Goal: Ask a question: Seek information or help from site administrators or community

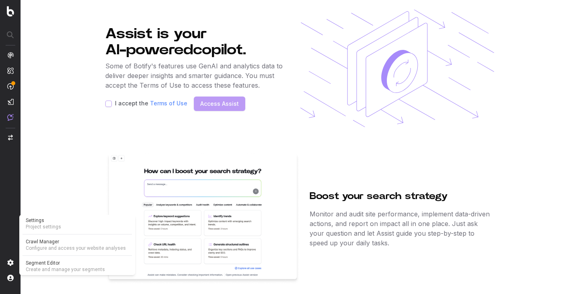
click at [12, 264] on img at bounding box center [10, 262] width 6 height 6
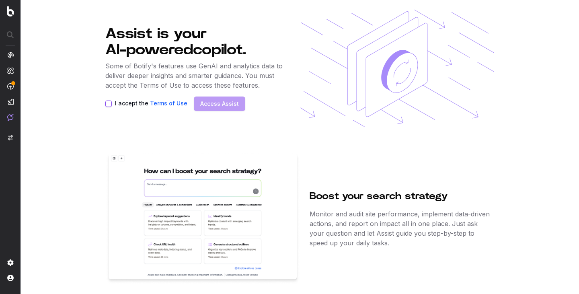
click at [12, 264] on img at bounding box center [10, 262] width 6 height 6
click at [7, 260] on nav at bounding box center [10, 147] width 21 height 294
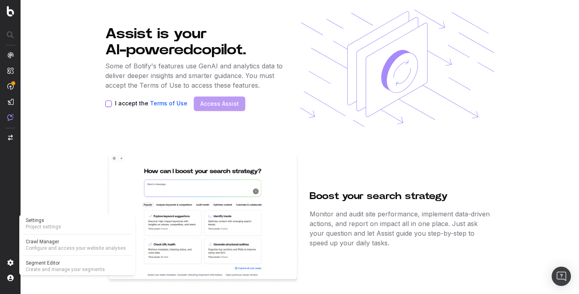
click at [41, 268] on span "Create and manage your segments" at bounding box center [77, 269] width 103 height 6
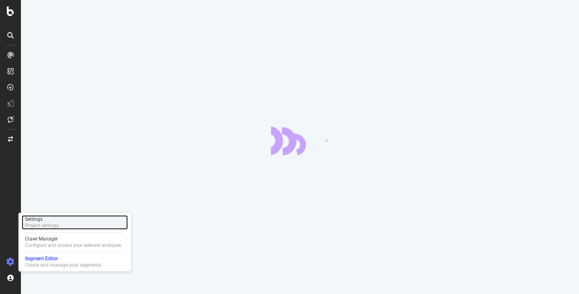
click at [51, 223] on div "Project settings" at bounding box center [42, 225] width 34 height 6
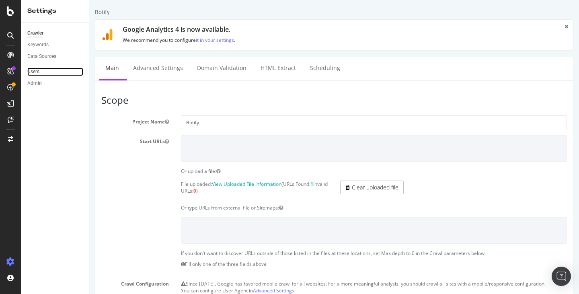
click at [48, 72] on link "Users" at bounding box center [55, 72] width 56 height 8
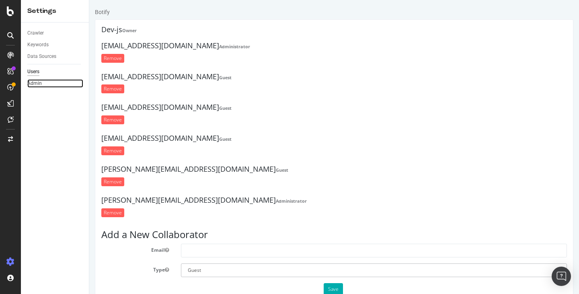
click at [46, 79] on link "Admin" at bounding box center [55, 83] width 56 height 8
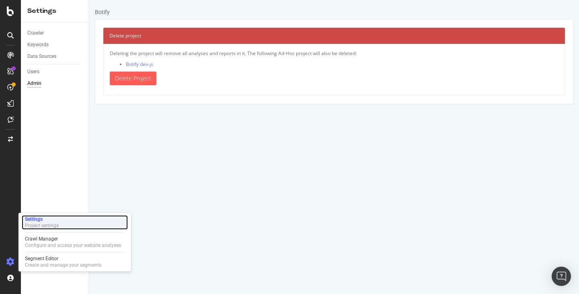
click at [45, 219] on div "Settings" at bounding box center [42, 219] width 34 height 6
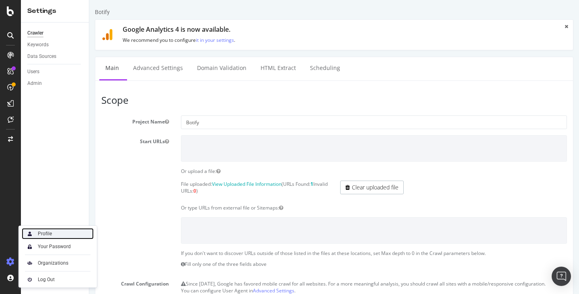
click at [63, 231] on div "Profile" at bounding box center [58, 233] width 72 height 11
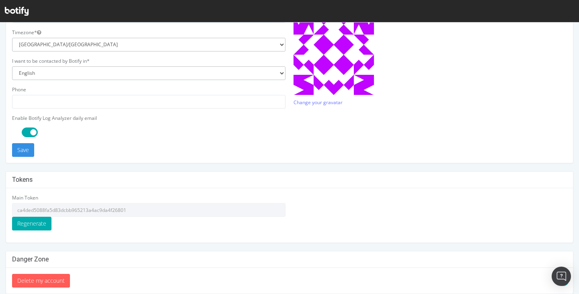
scroll to position [229, 0]
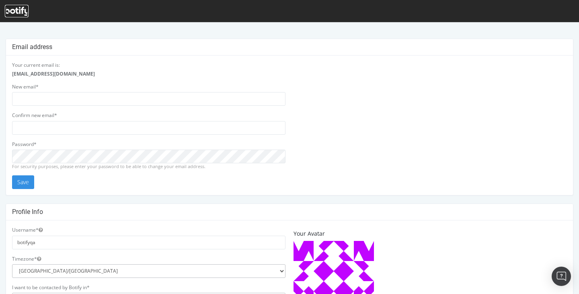
click at [22, 10] on icon at bounding box center [17, 11] width 24 height 9
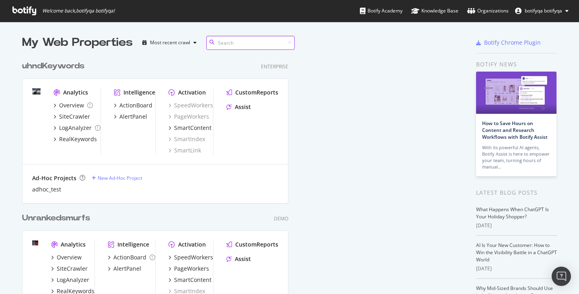
scroll to position [2004, 434]
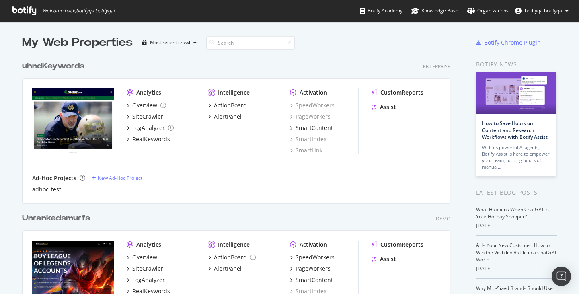
click at [170, 203] on div "Unrankedsmurfs Demo Analytics Overview SiteCrawler LogAnalyzer RealKeywords Int…" at bounding box center [239, 273] width 434 height 141
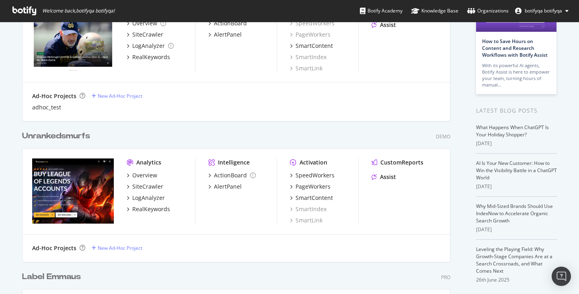
scroll to position [94, 0]
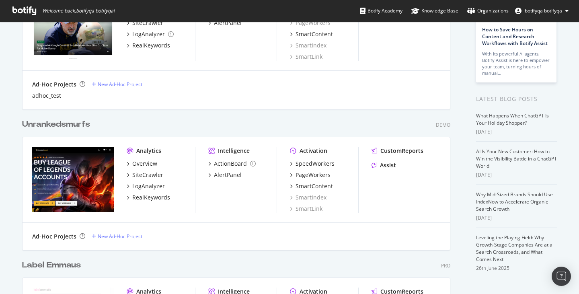
click at [395, 166] on div "Assist" at bounding box center [405, 165] width 69 height 8
click at [385, 166] on div "Assist" at bounding box center [388, 165] width 16 height 8
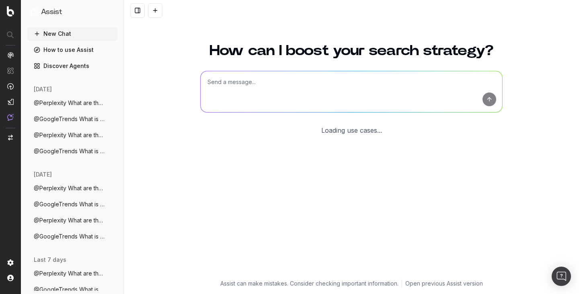
scroll to position [18, 0]
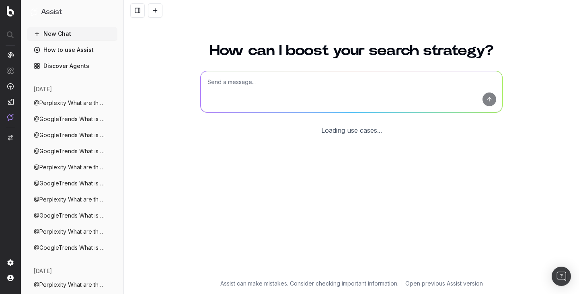
scroll to position [18, 0]
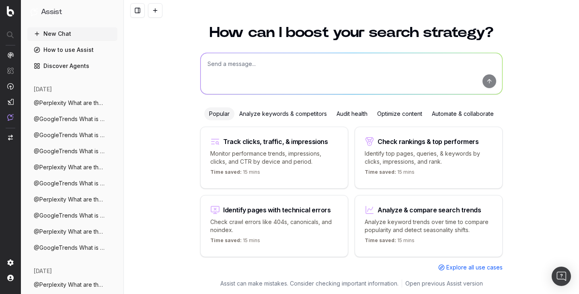
click at [368, 86] on textarea at bounding box center [351, 73] width 301 height 41
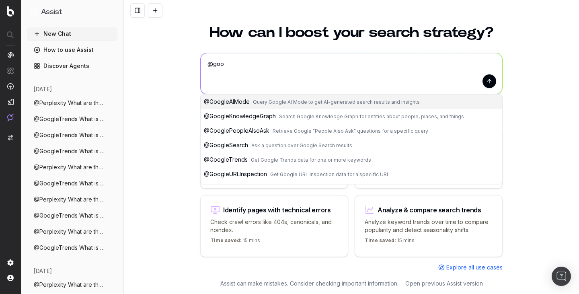
click at [268, 141] on button "@ GoogleSearch Ask a question over Google Search results" at bounding box center [351, 145] width 301 height 14
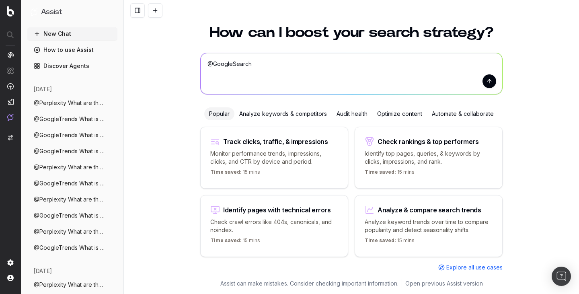
click at [291, 86] on textarea "@GoogleSearch" at bounding box center [351, 73] width 301 height 41
paste textarea "/backend/.venv/lib/python3.12/site-packages/pydantic/_internal/_fields.py:198: …"
paste textarea "What are the main SERP features for 'how to make pizza'?"
type textarea "@GoogleSearch What are the main SERP features for 'how to make pizza'?"
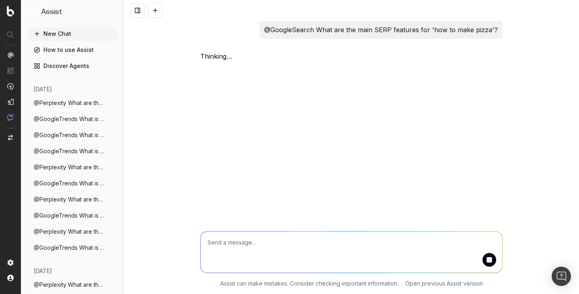
scroll to position [0, 0]
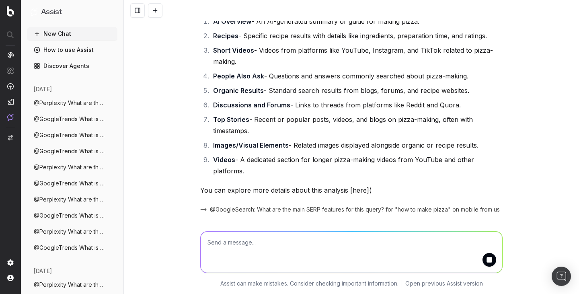
scroll to position [82, 0]
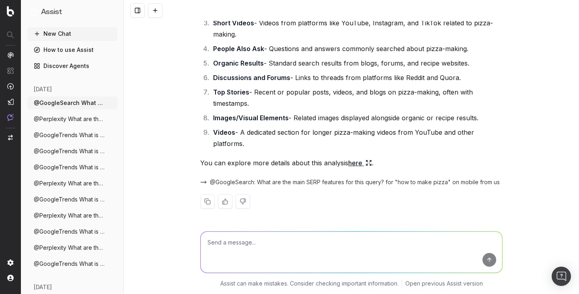
click at [69, 118] on span "@Perplexity What are the trending topics" at bounding box center [69, 119] width 71 height 8
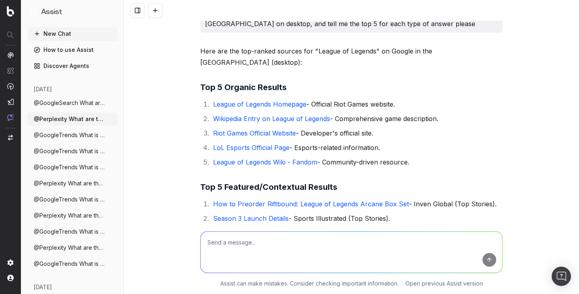
scroll to position [835, 0]
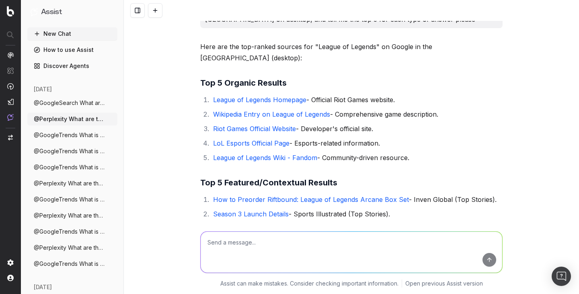
click at [85, 107] on button "@GoogleSearch What are the main SERP fea" at bounding box center [72, 102] width 90 height 13
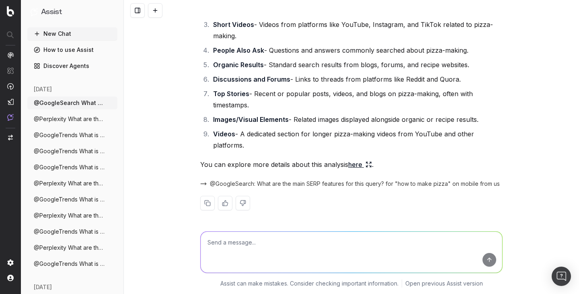
scroll to position [82, 0]
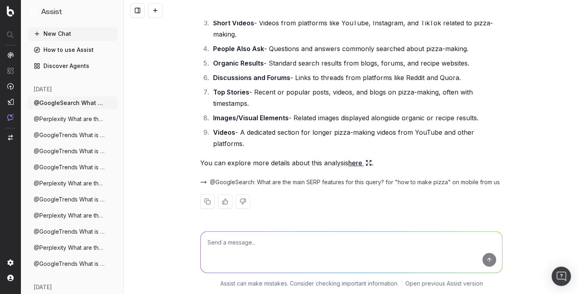
click at [359, 161] on link "here" at bounding box center [360, 162] width 24 height 11
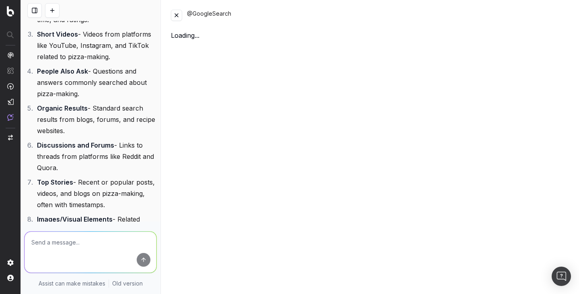
scroll to position [116, 0]
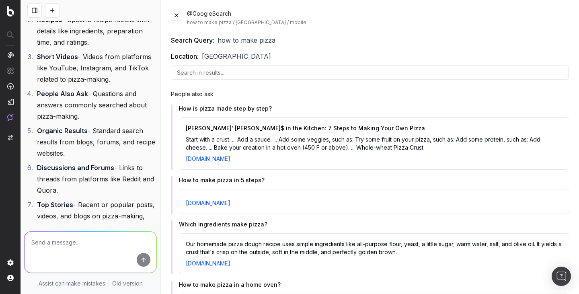
click at [181, 17] on button at bounding box center [176, 15] width 11 height 11
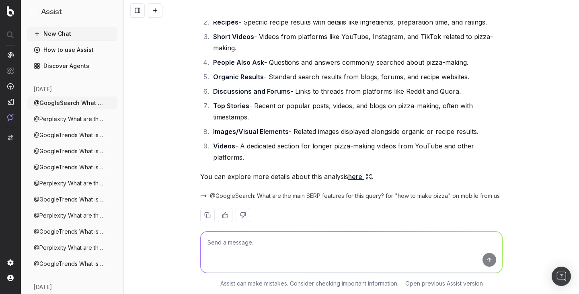
scroll to position [0, 0]
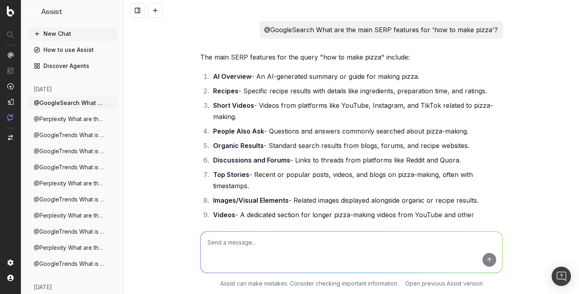
click at [86, 135] on span "@GoogleTrends What is currently trending" at bounding box center [69, 135] width 71 height 8
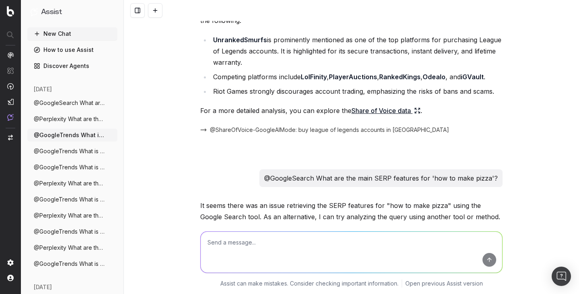
scroll to position [568, 0]
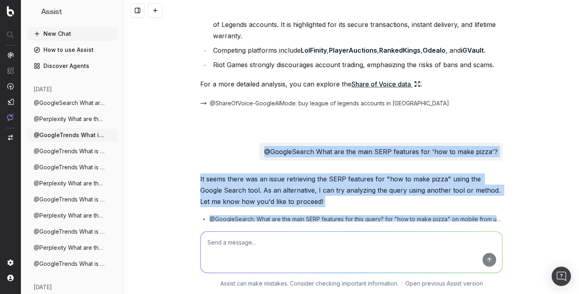
drag, startPoint x: 260, startPoint y: 117, endPoint x: 329, endPoint y: 196, distance: 105.4
click at [375, 146] on p "@GoogleSearch What are the main SERP features for 'how to make pizza'?" at bounding box center [380, 151] width 233 height 11
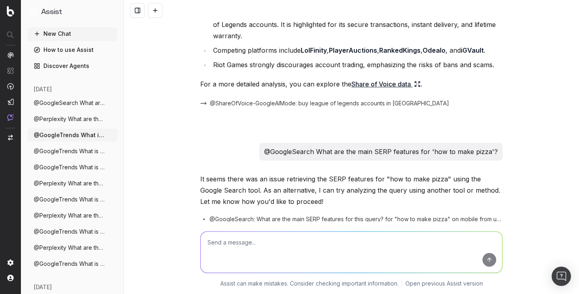
click at [375, 146] on p "@GoogleSearch What are the main SERP features for 'how to make pizza'?" at bounding box center [380, 151] width 233 height 11
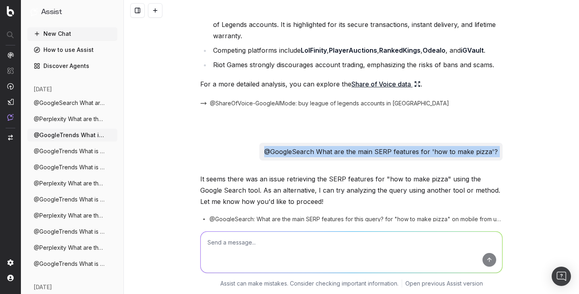
click at [375, 146] on p "@GoogleSearch What are the main SERP features for 'how to make pizza'?" at bounding box center [380, 151] width 233 height 11
click at [341, 258] on textarea at bounding box center [351, 251] width 301 height 41
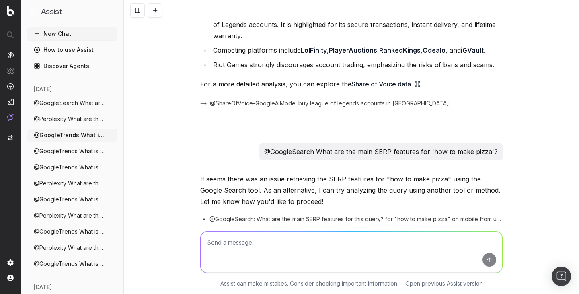
paste textarea "@GoogleSearch What are the main SERP features for 'how to make pizza'?"
type textarea "@GoogleSearch What are the main SERP features for 'how to make pizza'?"
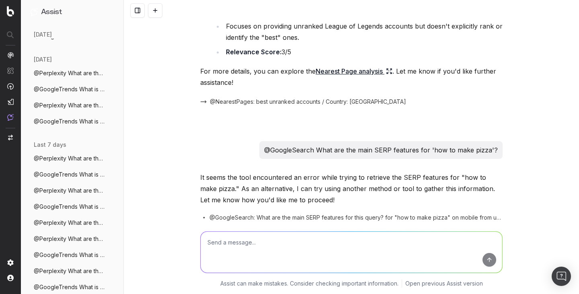
scroll to position [0, 0]
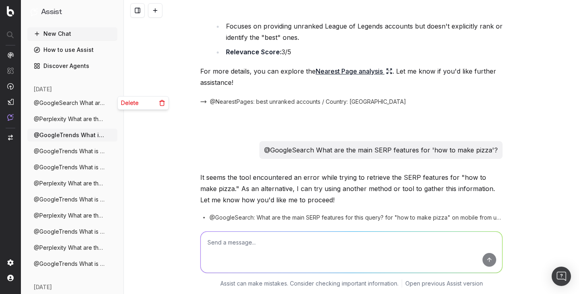
click at [112, 106] on icon "button" at bounding box center [111, 103] width 6 height 6
click at [133, 103] on span "Delete" at bounding box center [130, 103] width 18 height 8
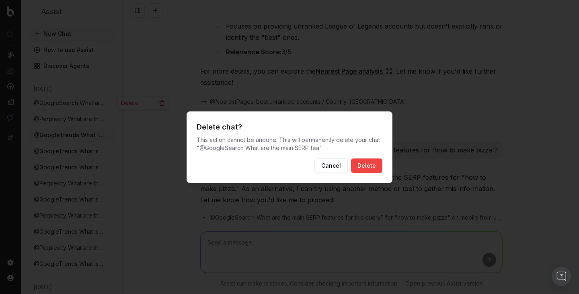
click at [365, 165] on button "Delete" at bounding box center [366, 165] width 31 height 14
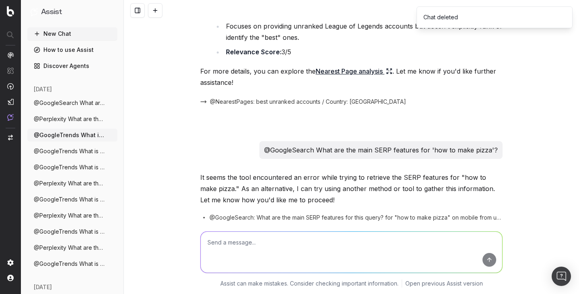
click at [184, 121] on div "@GoogleTrends What is currently trending for 'lol accounts' in the [GEOGRAPHIC_…" at bounding box center [351, 147] width 455 height 294
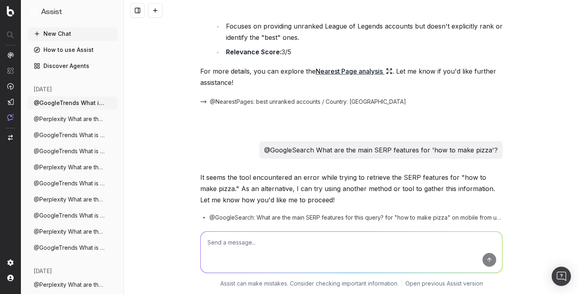
click at [238, 244] on textarea at bounding box center [351, 251] width 301 height 41
paste textarea "@GoogleSearch What are the main SERP features for 'how to make pizza'?"
type textarea "@GoogleSearch What are the main SERP features for 'how to make pizza'?"
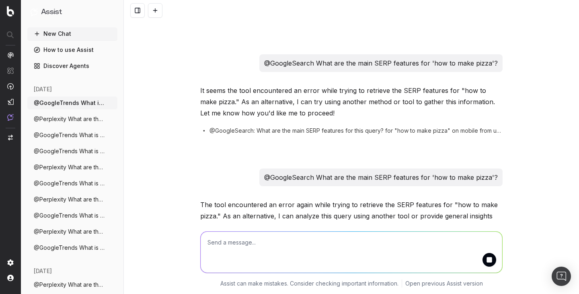
scroll to position [1871, 0]
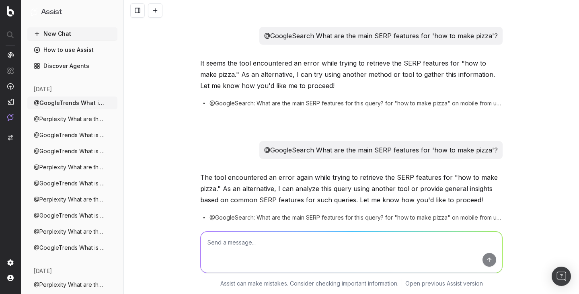
click at [59, 31] on button "New Chat" at bounding box center [72, 33] width 90 height 13
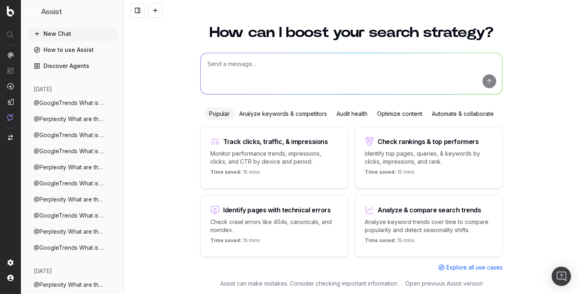
scroll to position [18, 0]
click at [230, 67] on textarea at bounding box center [351, 73] width 301 height 41
paste textarea "@GoogleSearch What are the main SERP features for 'how to make pizza'?"
type textarea "@GoogleSearch What are the main SERP features for 'how to make pizza'?"
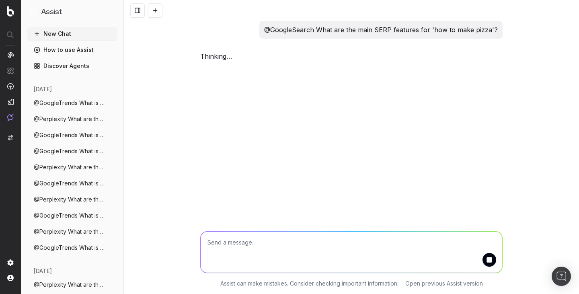
scroll to position [0, 0]
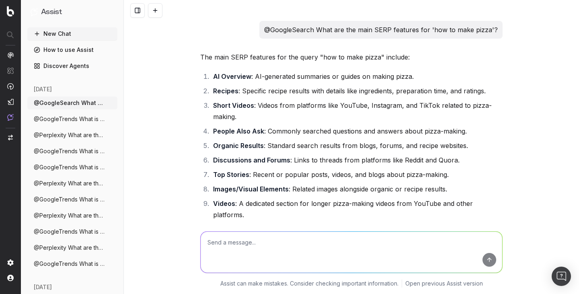
scroll to position [71, 0]
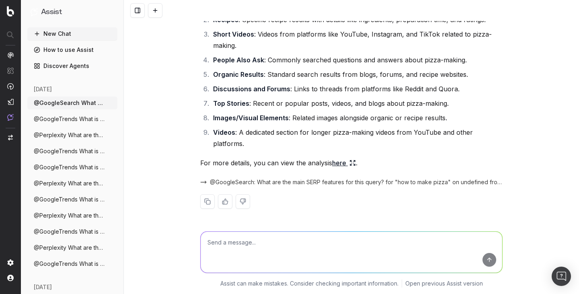
click at [50, 115] on span "@GoogleTrends What is currently trending" at bounding box center [69, 119] width 71 height 8
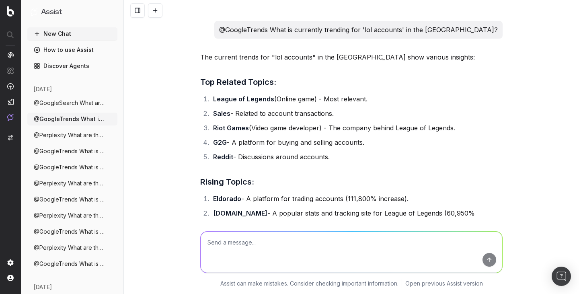
click at [323, 33] on p "@GoogleTrends What is currently trending for 'lol accounts' in the [GEOGRAPHIC_…" at bounding box center [358, 29] width 278 height 11
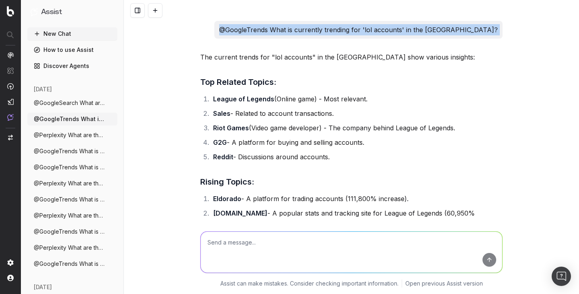
click at [323, 33] on p "@GoogleTrends What is currently trending for 'lol accounts' in the [GEOGRAPHIC_…" at bounding box center [358, 29] width 278 height 11
copy p "@GoogleTrends What is currently trending for 'lol accounts' in the [GEOGRAPHIC_…"
click at [76, 35] on button "New Chat" at bounding box center [72, 33] width 90 height 13
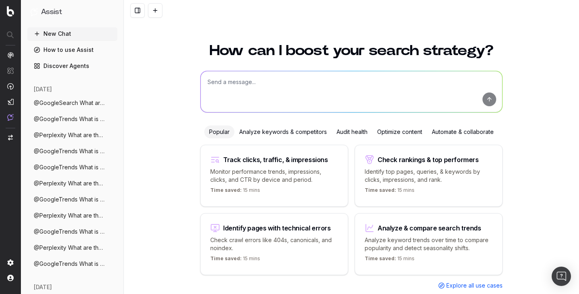
click at [258, 78] on textarea at bounding box center [351, 91] width 301 height 41
paste textarea "@GoogleTrends What is currently trending for 'lol accounts' in the [GEOGRAPHIC_…"
type textarea "@GoogleTrends What is currently trending for 'lol accounts' in the [GEOGRAPHIC_…"
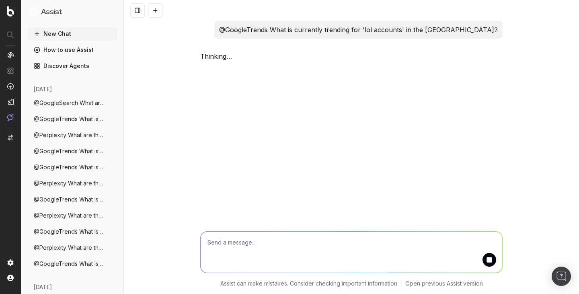
click at [61, 147] on span "@GoogleTrends What is currently trending" at bounding box center [69, 151] width 71 height 8
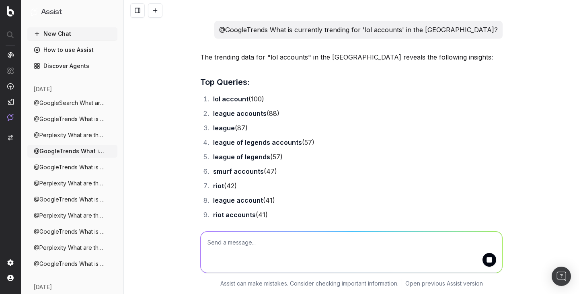
scroll to position [100, 0]
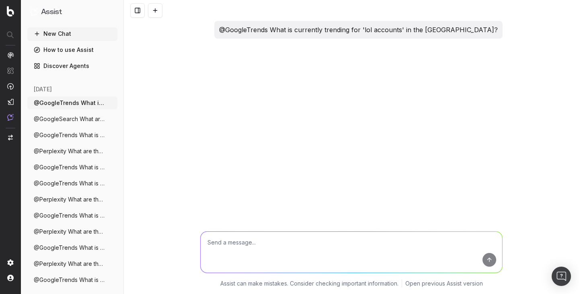
click at [84, 103] on span "@GoogleTrends What is currently trending" at bounding box center [69, 103] width 71 height 8
click at [82, 104] on span "@GoogleTrends What is currently trending" at bounding box center [69, 103] width 71 height 8
click at [77, 118] on span "@GoogleSearch What are the main SERP fea" at bounding box center [69, 119] width 71 height 8
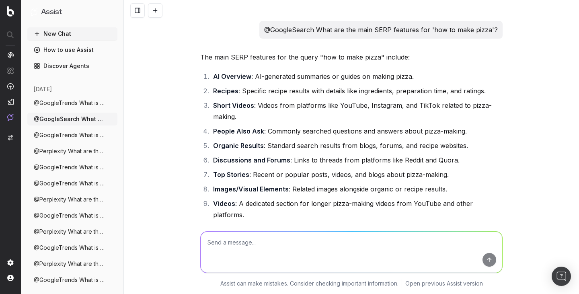
scroll to position [71, 0]
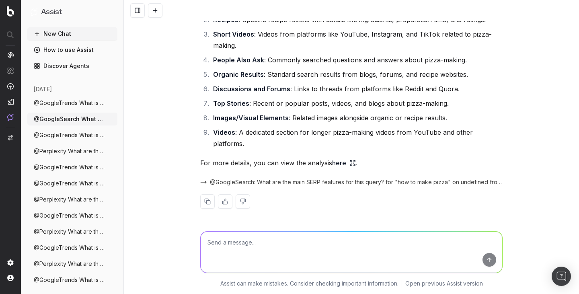
click at [77, 118] on span "@GoogleSearch What are the main SERP fea" at bounding box center [69, 119] width 71 height 8
click at [88, 102] on span "@GoogleTrends What is currently trending" at bounding box center [69, 103] width 71 height 8
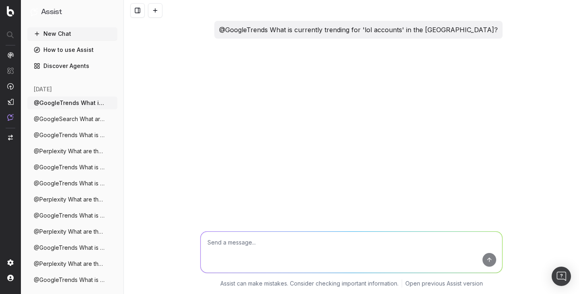
click at [114, 102] on icon "button" at bounding box center [111, 103] width 6 height 6
click at [131, 102] on span "Delete" at bounding box center [130, 103] width 18 height 8
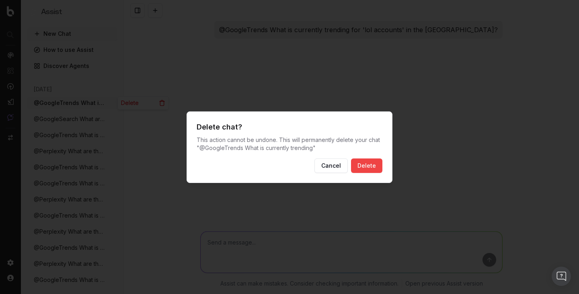
click at [360, 167] on button "Delete" at bounding box center [366, 165] width 31 height 14
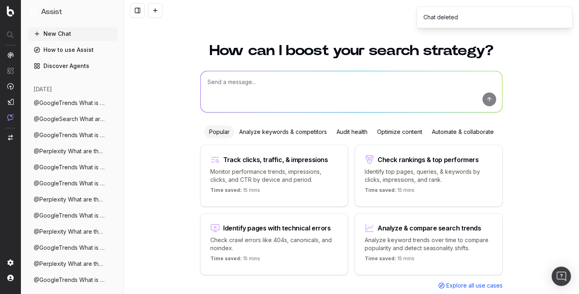
scroll to position [18, 0]
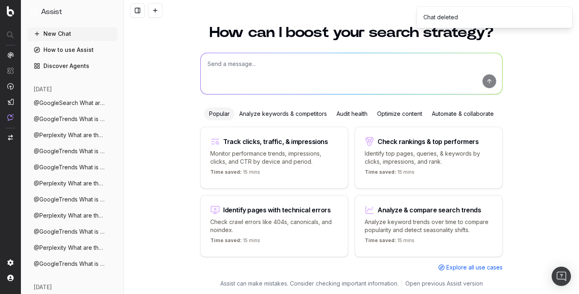
click at [68, 33] on button "New Chat" at bounding box center [72, 33] width 90 height 13
click at [71, 34] on button "New Chat" at bounding box center [72, 33] width 90 height 13
click at [246, 62] on textarea at bounding box center [351, 73] width 301 height 41
paste textarea "@GoogleTrends What is currently trending for 'lol accounts' in the [GEOGRAPHIC_…"
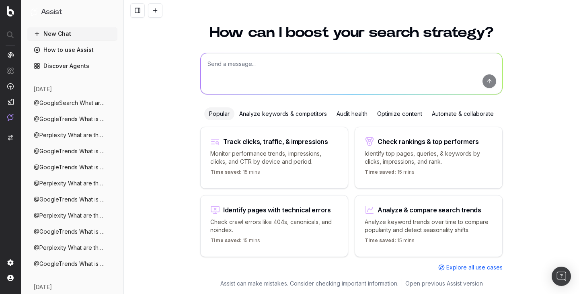
type textarea "@GoogleTrends What is currently trending for 'lol accounts' in the [GEOGRAPHIC_…"
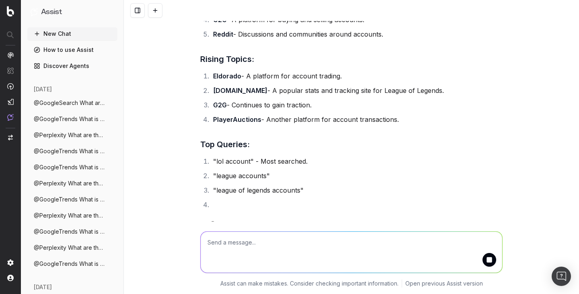
scroll to position [148, 0]
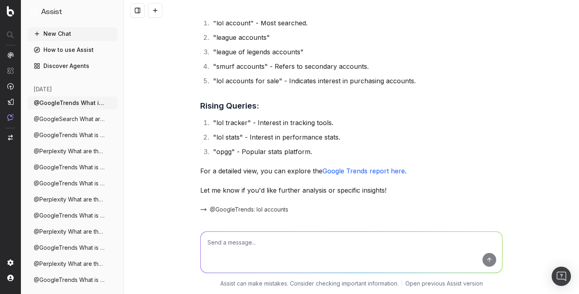
scroll to position [299, 0]
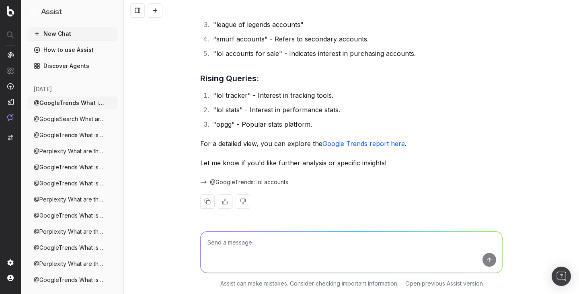
click at [57, 167] on span "@GoogleTrends What is currently trending" at bounding box center [69, 167] width 71 height 8
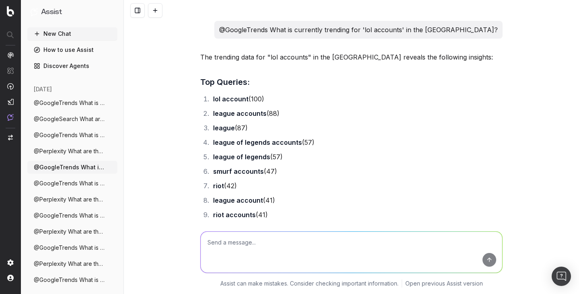
click at [56, 178] on button "@GoogleTrends What is currently trending" at bounding box center [72, 183] width 90 height 13
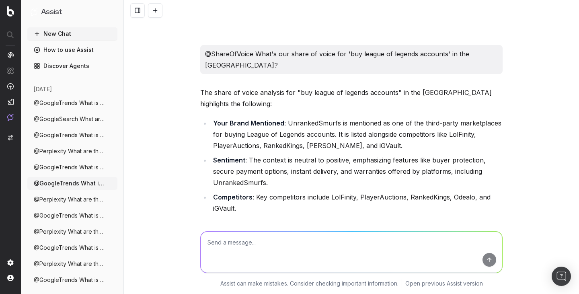
scroll to position [489, 0]
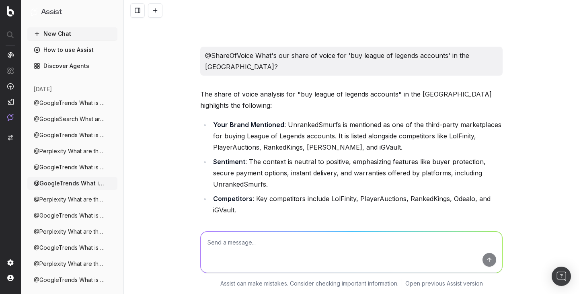
click at [278, 50] on p "@ShareOfVoice What's our share of voice for 'buy league of legends accounts' in…" at bounding box center [351, 61] width 293 height 23
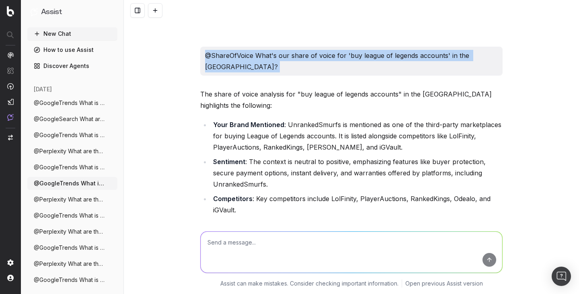
copy p "@ShareOfVoice What's our share of voice for 'buy league of legends accounts' in…"
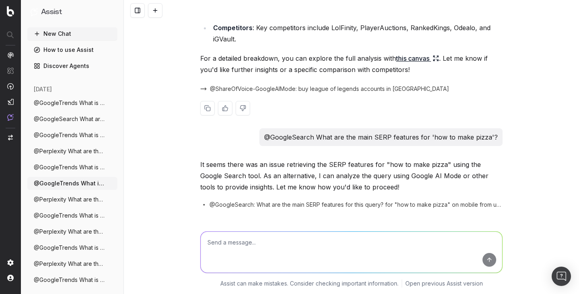
scroll to position [664, 0]
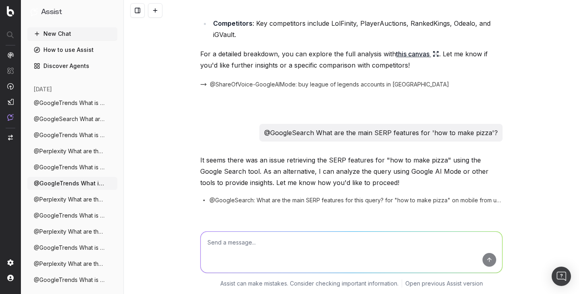
click at [81, 102] on span "@GoogleTrends What is currently trending" at bounding box center [69, 103] width 71 height 8
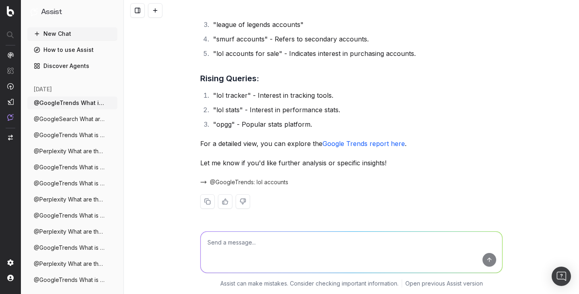
click at [228, 236] on textarea at bounding box center [351, 251] width 301 height 41
paste textarea "@ShareOfVoice What's our share of voice for 'buy league of legends accounts' in…"
type textarea "@ShareOfVoice What's our share of voice for 'buy league of legends accounts' in…"
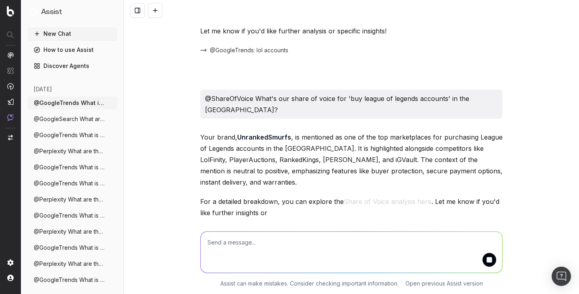
scroll to position [470, 0]
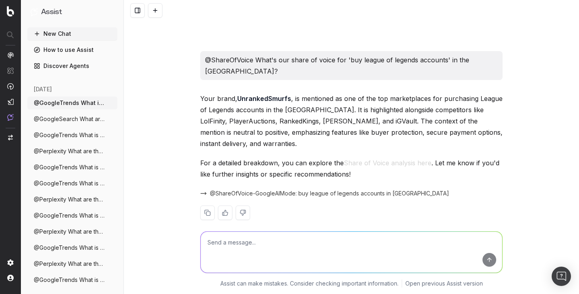
click at [72, 181] on span "@GoogleTrends What is currently trending" at bounding box center [69, 183] width 71 height 8
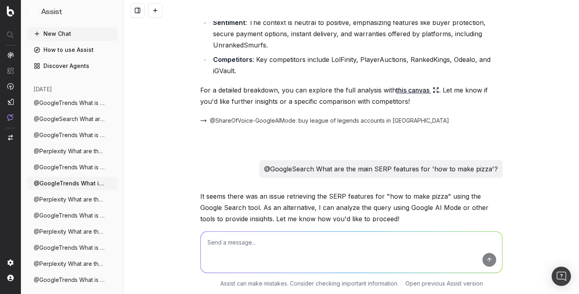
scroll to position [628, 0]
click at [296, 163] on p "@GoogleSearch What are the main SERP features for 'how to make pizza'?" at bounding box center [380, 168] width 233 height 11
click at [302, 163] on p "@GoogleSearch What are the main SERP features for 'how to make pizza'?" at bounding box center [380, 168] width 233 height 11
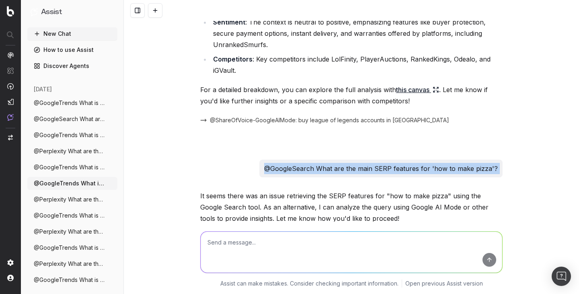
copy p "@GoogleSearch What are the main SERP features for 'how to make pizza'?"
click at [67, 104] on span "@GoogleTrends What is currently trending" at bounding box center [69, 103] width 71 height 8
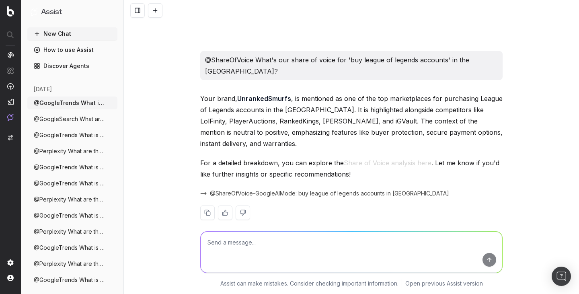
click at [248, 260] on textarea at bounding box center [351, 251] width 301 height 41
paste textarea "@GoogleSearch What are the main SERP features for 'how to make pizza'?"
type textarea "@GoogleSearch What are the main SERP features for 'how to make pizza'?"
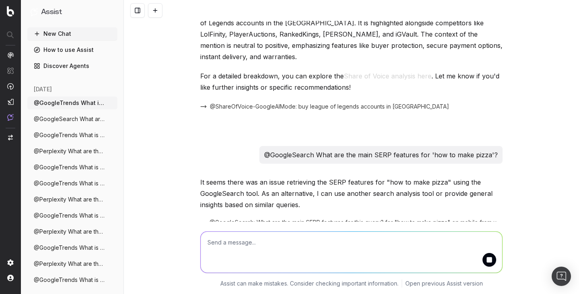
scroll to position [584, 0]
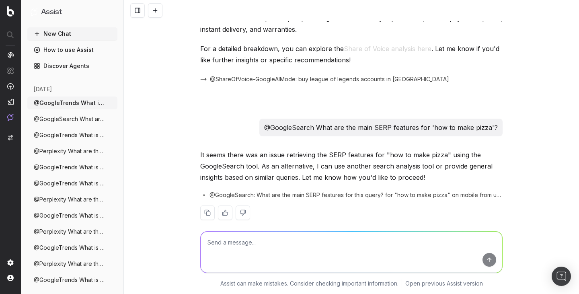
click at [43, 33] on button "New Chat" at bounding box center [72, 33] width 90 height 13
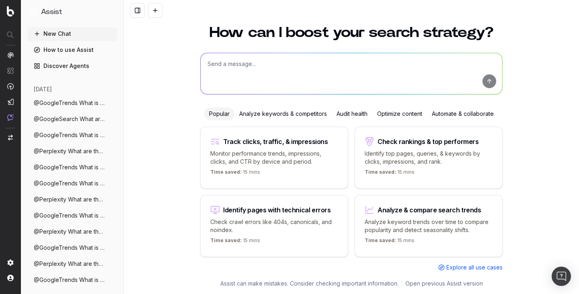
scroll to position [18, 0]
click at [71, 103] on span "@GoogleTrends What is currently trending" at bounding box center [69, 103] width 71 height 8
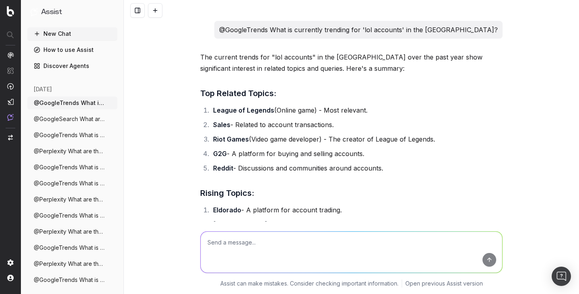
click at [334, 32] on p "@GoogleTrends What is currently trending for 'lol accounts' in the [GEOGRAPHIC_…" at bounding box center [358, 29] width 278 height 11
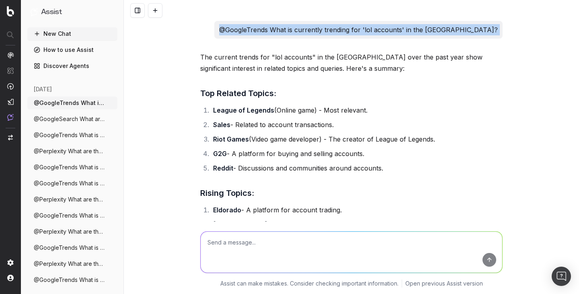
copy p "@GoogleTrends What is currently trending for 'lol accounts' in the [GEOGRAPHIC_…"
click at [73, 32] on button "New Chat" at bounding box center [72, 33] width 90 height 13
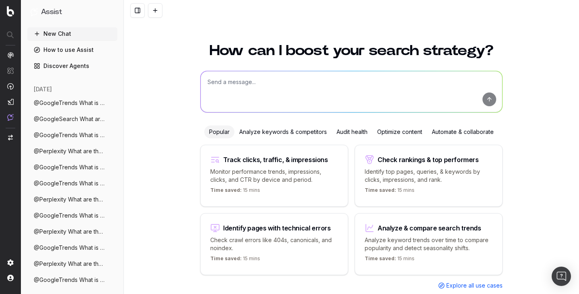
click at [281, 97] on textarea at bounding box center [351, 91] width 301 height 41
click at [72, 96] on button "@GoogleTrends What is currently trending" at bounding box center [72, 102] width 90 height 13
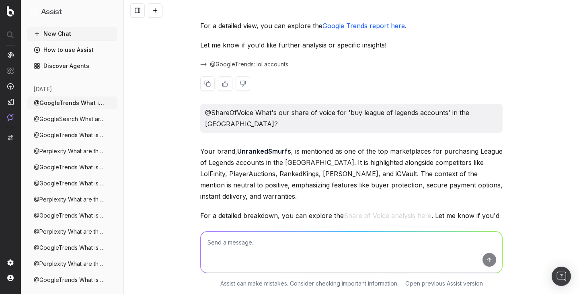
scroll to position [417, 0]
click at [271, 113] on p "@ShareOfVoice What's our share of voice for 'buy league of legends accounts' in…" at bounding box center [351, 118] width 293 height 23
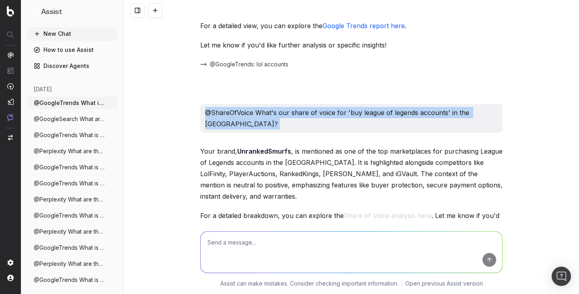
click at [271, 113] on p "@ShareOfVoice What's our share of voice for 'buy league of legends accounts' in…" at bounding box center [351, 118] width 293 height 23
copy p "@ShareOfVoice What's our share of voice for 'buy league of legends accounts' in…"
click at [77, 32] on button "New Chat" at bounding box center [72, 33] width 90 height 13
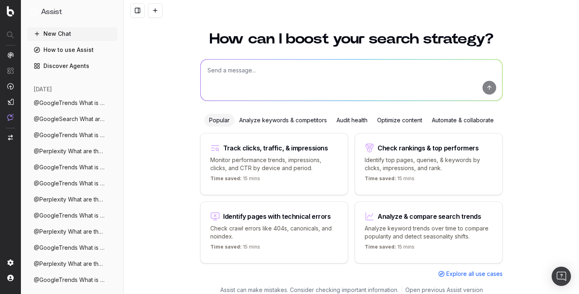
click at [234, 72] on textarea at bounding box center [351, 79] width 301 height 41
paste textarea "@ShareOfVoice What's our share of voice for 'buy league of legends accounts' in…"
type textarea "@ShareOfVoice What's our share of voice for 'buy league of legends accounts' in…"
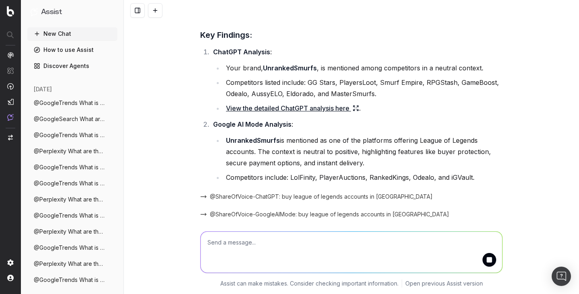
scroll to position [84, 0]
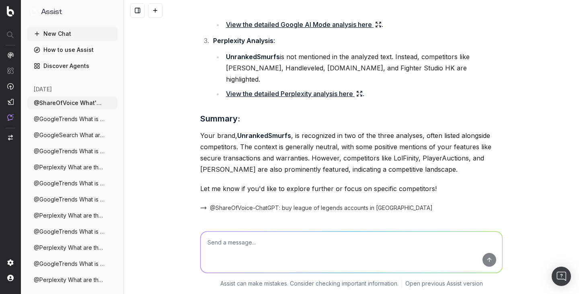
scroll to position [264, 0]
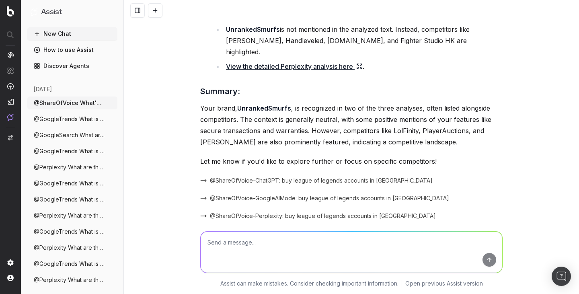
click at [76, 122] on span "@GoogleTrends What is currently trending" at bounding box center [69, 119] width 71 height 8
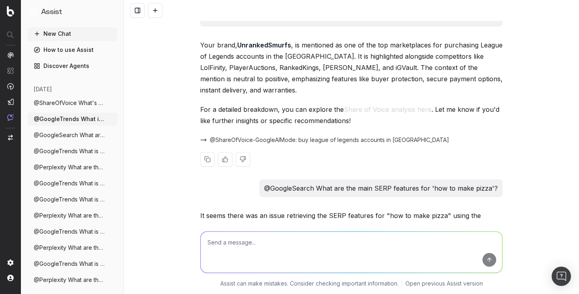
scroll to position [546, 0]
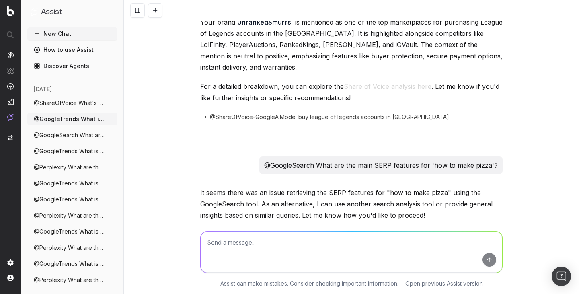
click at [288, 160] on p "@GoogleSearch What are the main SERP features for 'how to make pizza'?" at bounding box center [380, 165] width 233 height 11
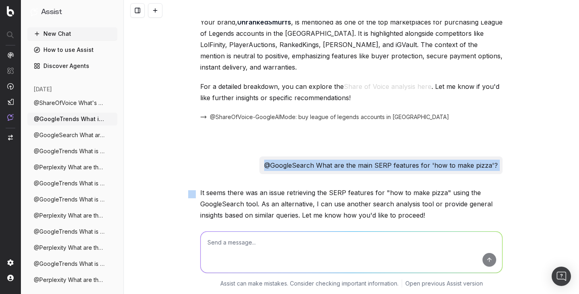
copy p "@GoogleSearch What are the main SERP features for 'how to make pizza'?"
click at [67, 99] on span "@ShareOfVoice What's our share of voice" at bounding box center [69, 103] width 71 height 8
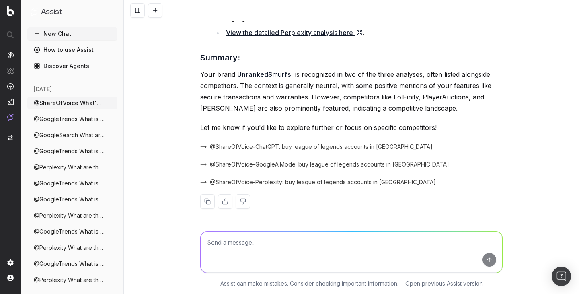
scroll to position [264, 0]
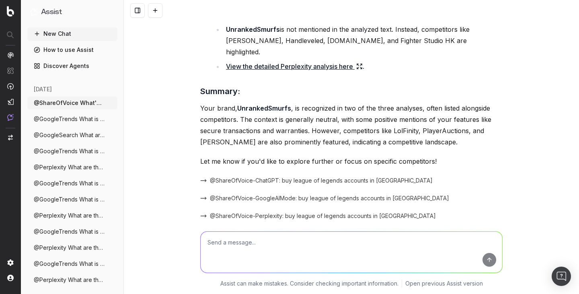
click at [236, 244] on textarea at bounding box center [351, 251] width 301 height 41
paste textarea "@GoogleSearch What are the main SERP features for 'how to make pizza'?"
type textarea "@GoogleSearch What are the main SERP features for 'how to make pizza'?"
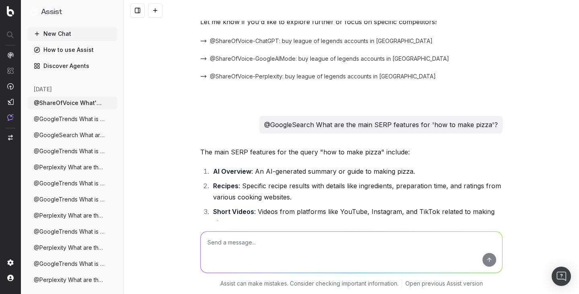
scroll to position [403, 0]
click at [61, 117] on span "@GoogleTrends What is currently trending" at bounding box center [69, 119] width 71 height 8
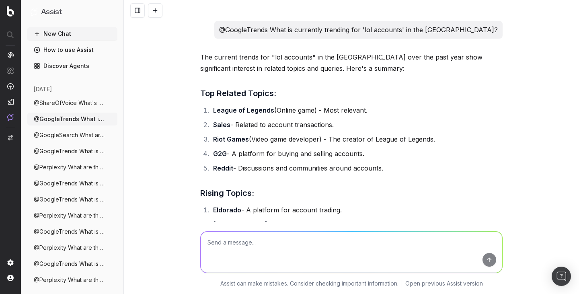
click at [311, 25] on p "@GoogleTrends What is currently trending for 'lol accounts' in the [GEOGRAPHIC_…" at bounding box center [358, 29] width 278 height 11
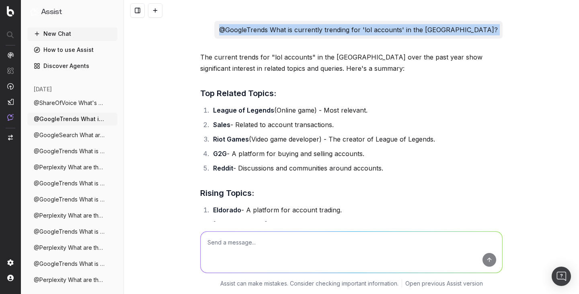
click at [311, 25] on p "@GoogleTrends What is currently trending for 'lol accounts' in the [GEOGRAPHIC_…" at bounding box center [358, 29] width 278 height 11
copy p "@GoogleTrends What is currently trending for 'lol accounts' in the [GEOGRAPHIC_…"
click at [38, 31] on icon at bounding box center [37, 34] width 6 height 6
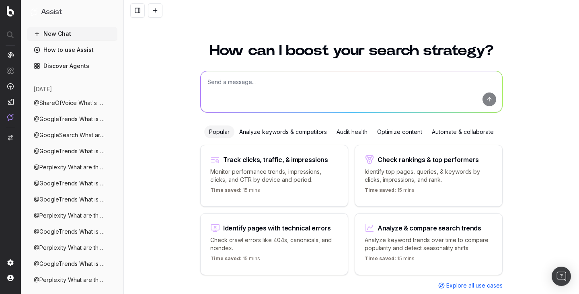
click at [232, 100] on textarea at bounding box center [351, 91] width 301 height 41
paste textarea "@GoogleTrends What is currently trending for 'lol accounts' in the [GEOGRAPHIC_…"
type textarea "@GoogleTrends What is currently trending for 'lol accounts' in the [GEOGRAPHIC_…"
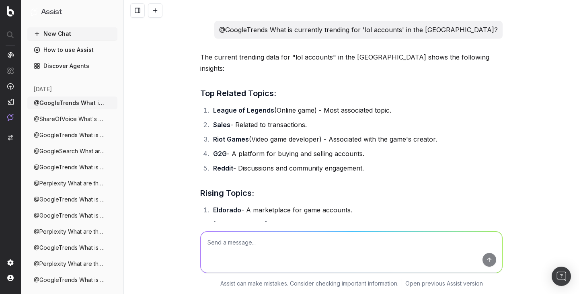
click at [55, 121] on span "@ShareOfVoice What's our share of voice" at bounding box center [69, 119] width 71 height 8
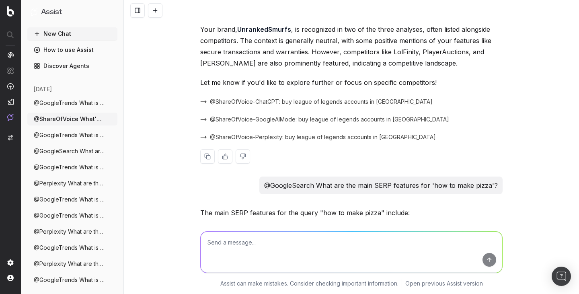
scroll to position [347, 0]
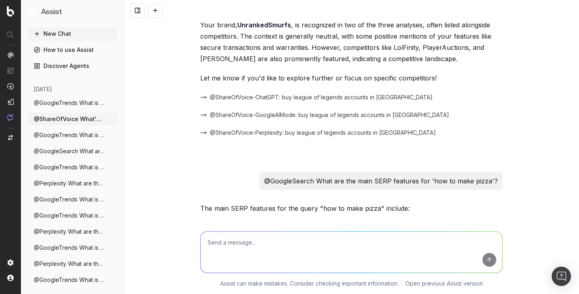
click at [289, 175] on p "@GoogleSearch What are the main SERP features for 'how to make pizza'?" at bounding box center [380, 180] width 233 height 11
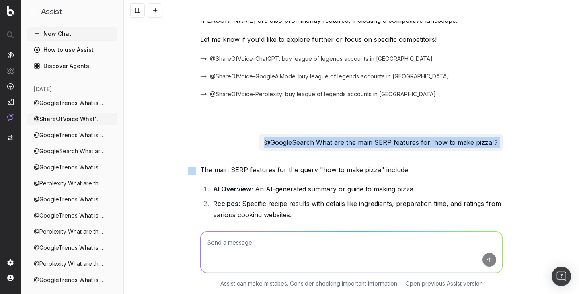
scroll to position [382, 0]
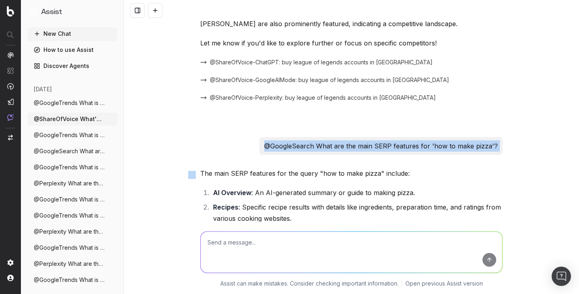
copy p "@GoogleSearch What are the main SERP features for 'how to make pizza'?"
click at [56, 107] on button "@GoogleTrends What is currently trending" at bounding box center [72, 102] width 90 height 13
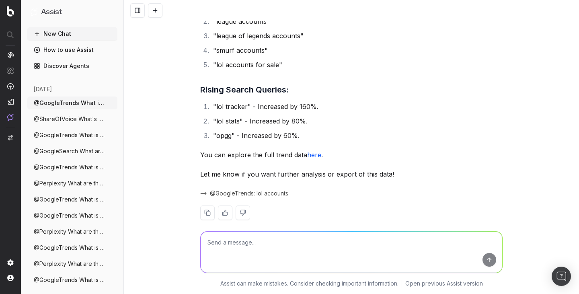
click at [244, 242] on textarea at bounding box center [351, 251] width 301 height 41
paste textarea "@GoogleSearch What are the main SERP features for 'how to make pizza'?"
type textarea "@GoogleSearch What are the main SERP features for 'how to make pizza'?"
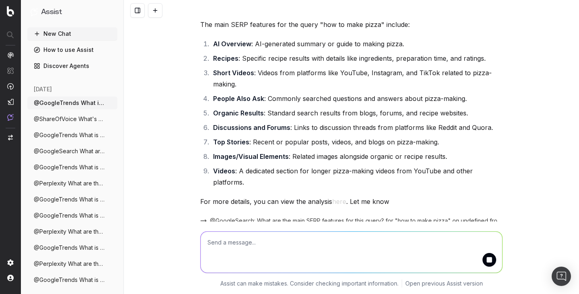
scroll to position [560, 0]
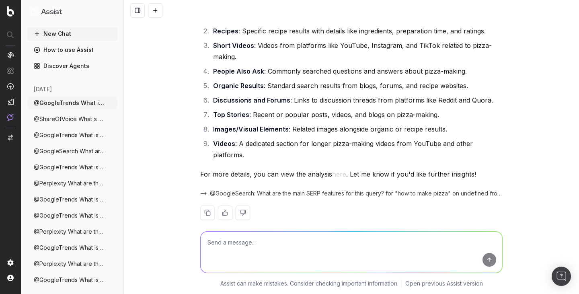
click at [336, 168] on button "here" at bounding box center [339, 173] width 14 height 11
